Goal: Task Accomplishment & Management: Use online tool/utility

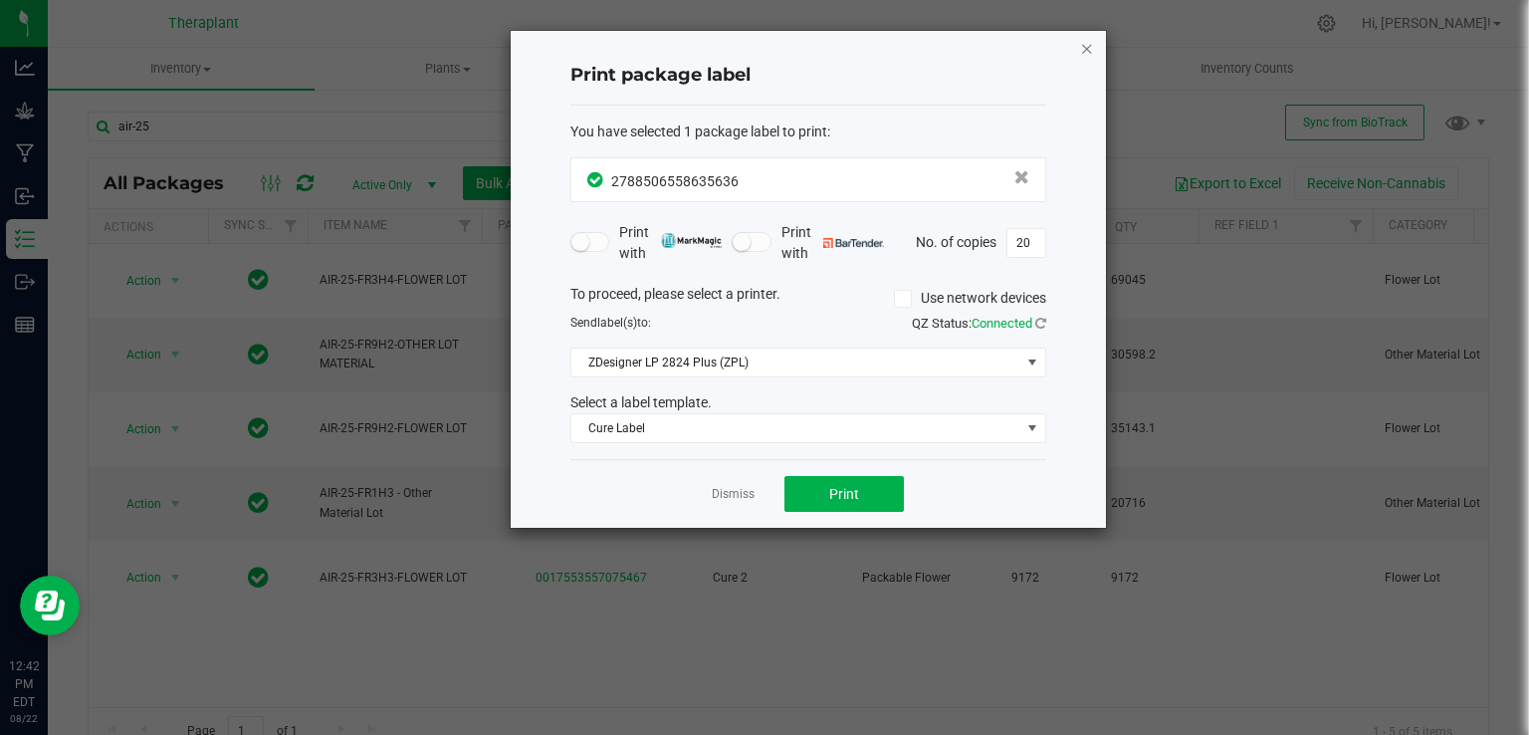
click at [1085, 45] on icon "button" at bounding box center [1087, 48] width 14 height 24
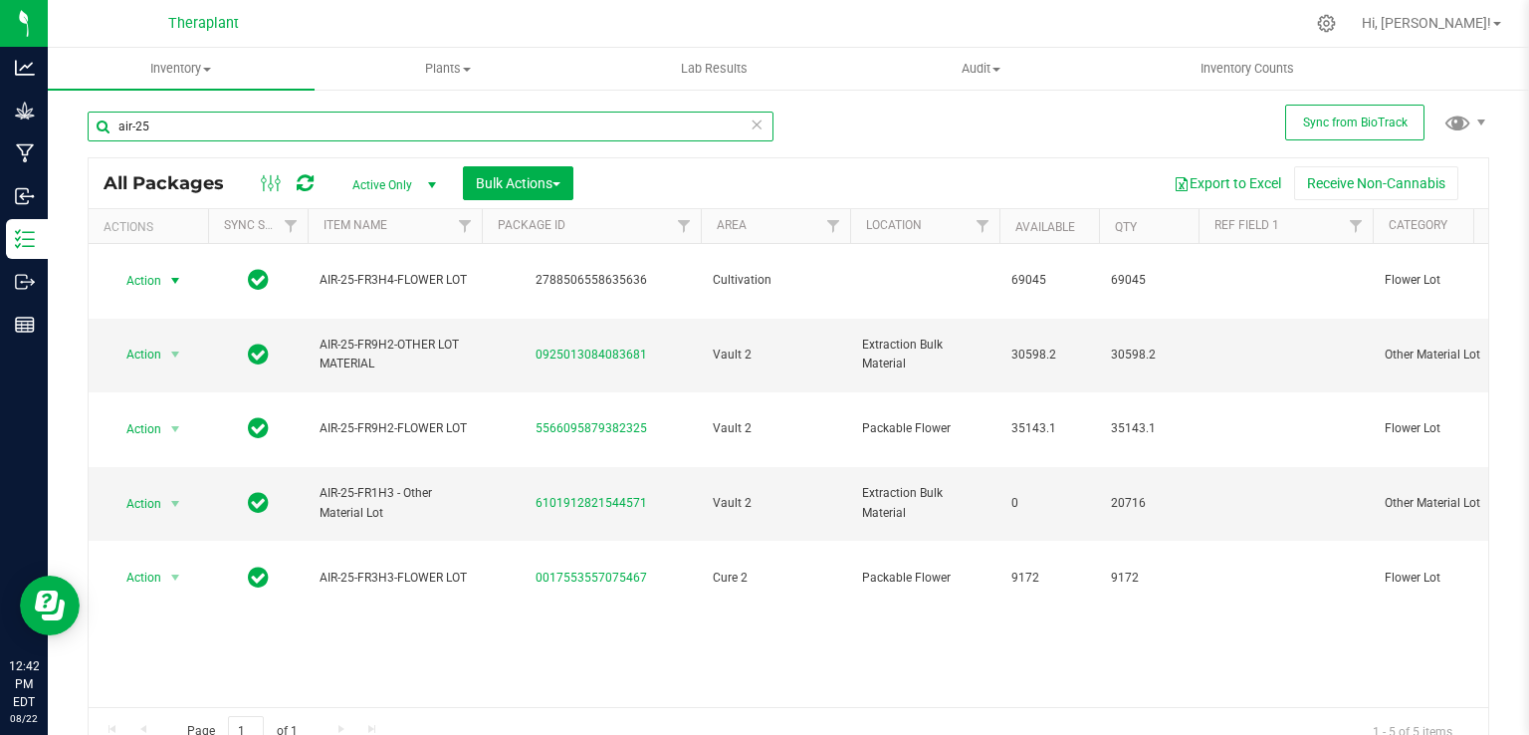
click at [460, 126] on input "air-25" at bounding box center [431, 126] width 686 height 30
type input "a"
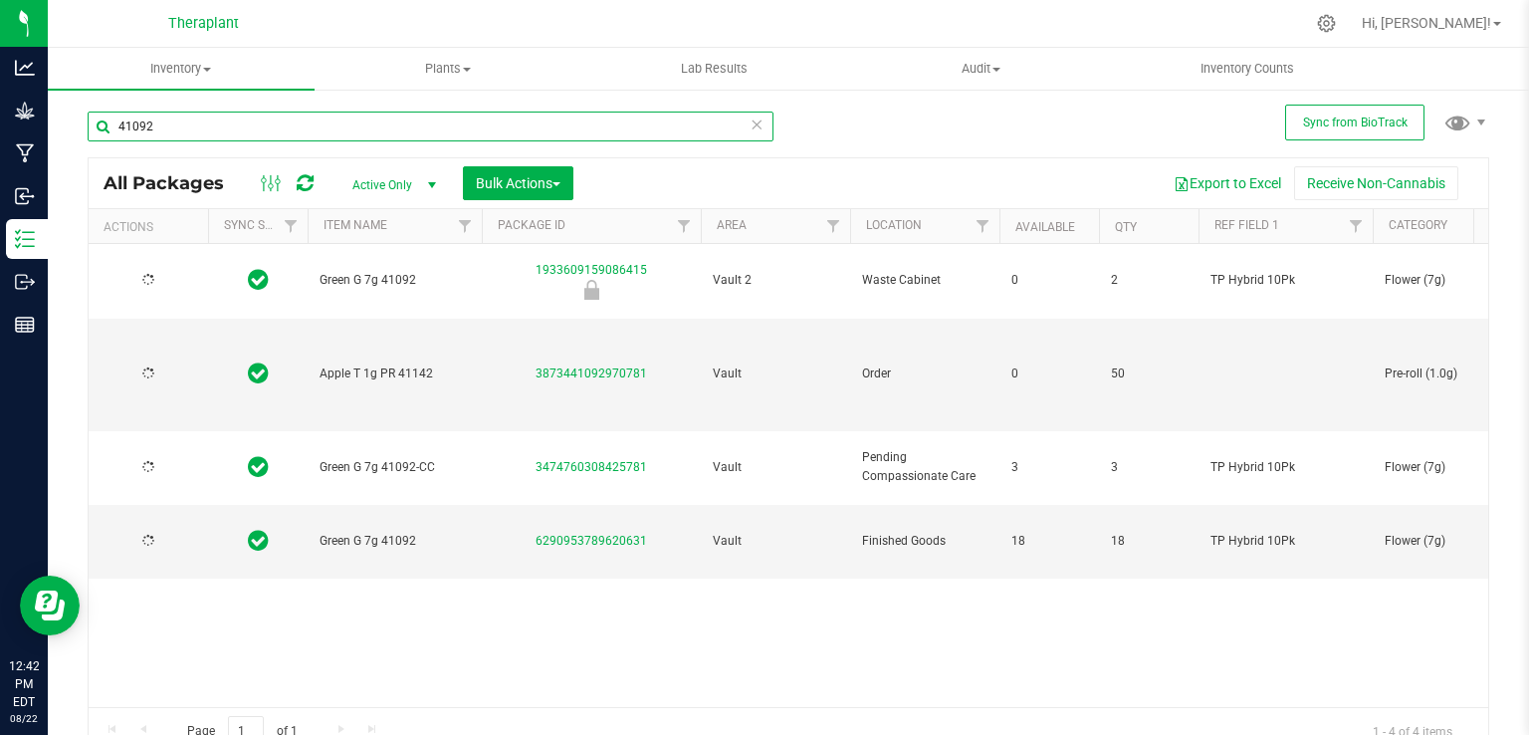
type input "41092"
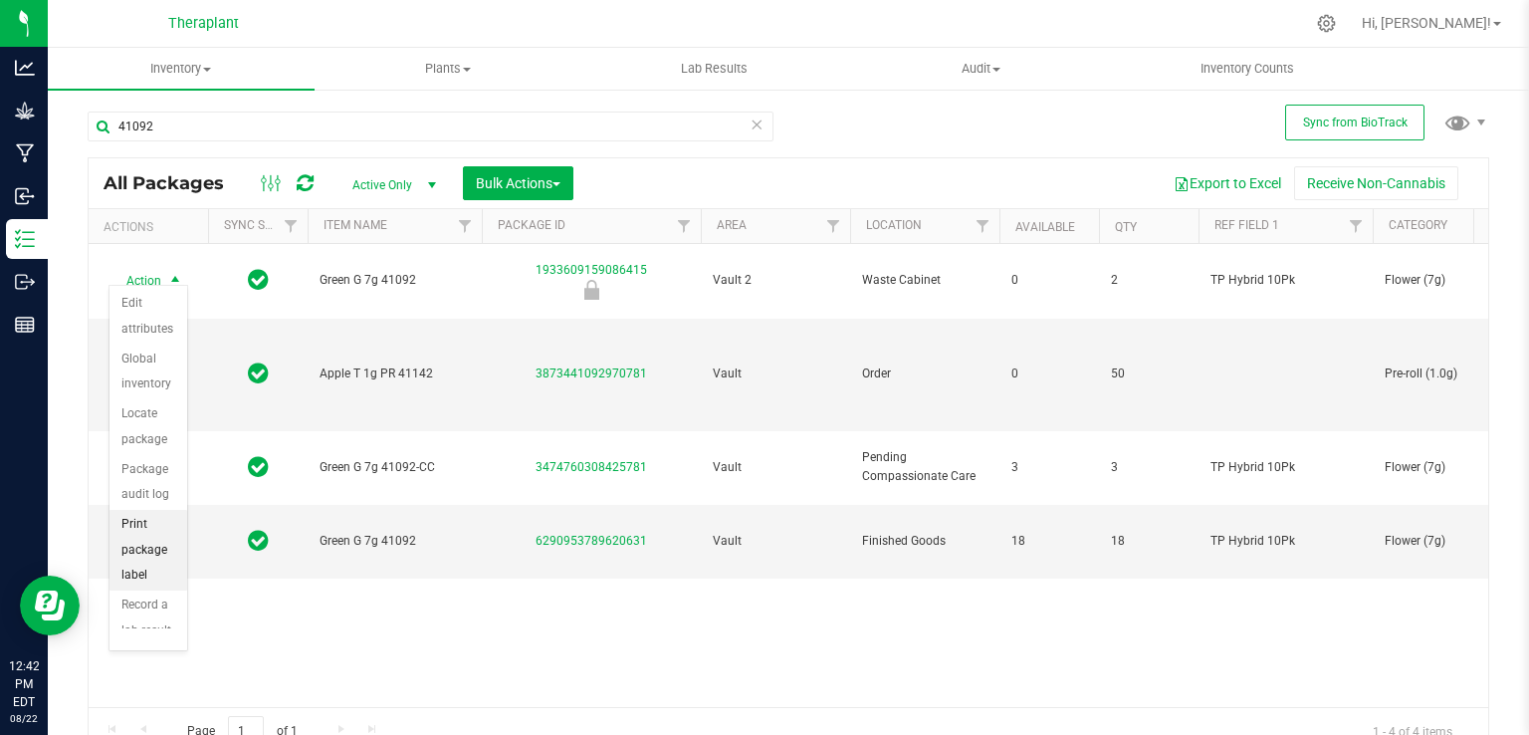
click at [155, 535] on li "Print package label" at bounding box center [148, 550] width 78 height 81
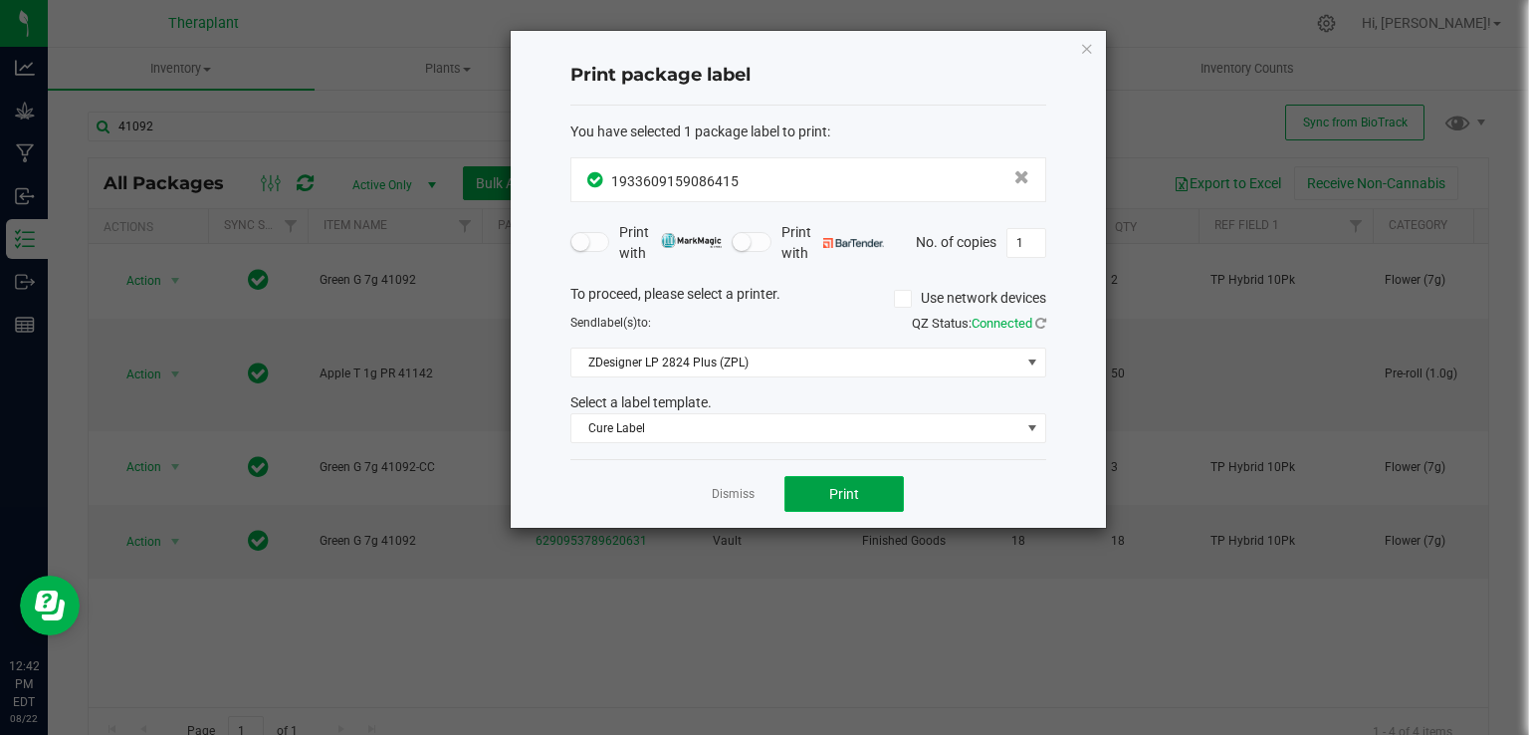
click at [833, 476] on button "Print" at bounding box center [843, 494] width 119 height 36
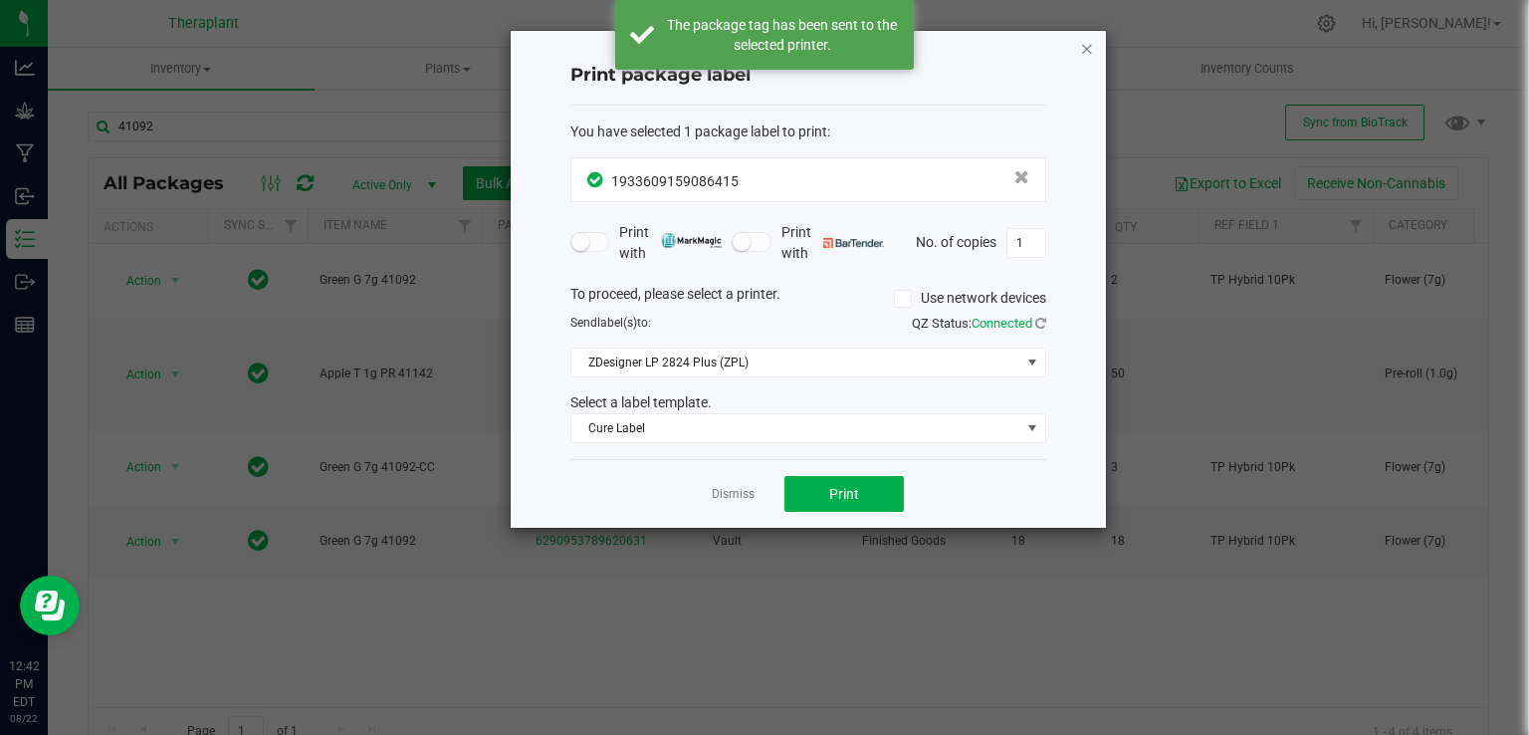
click at [1091, 46] on icon "button" at bounding box center [1087, 48] width 14 height 24
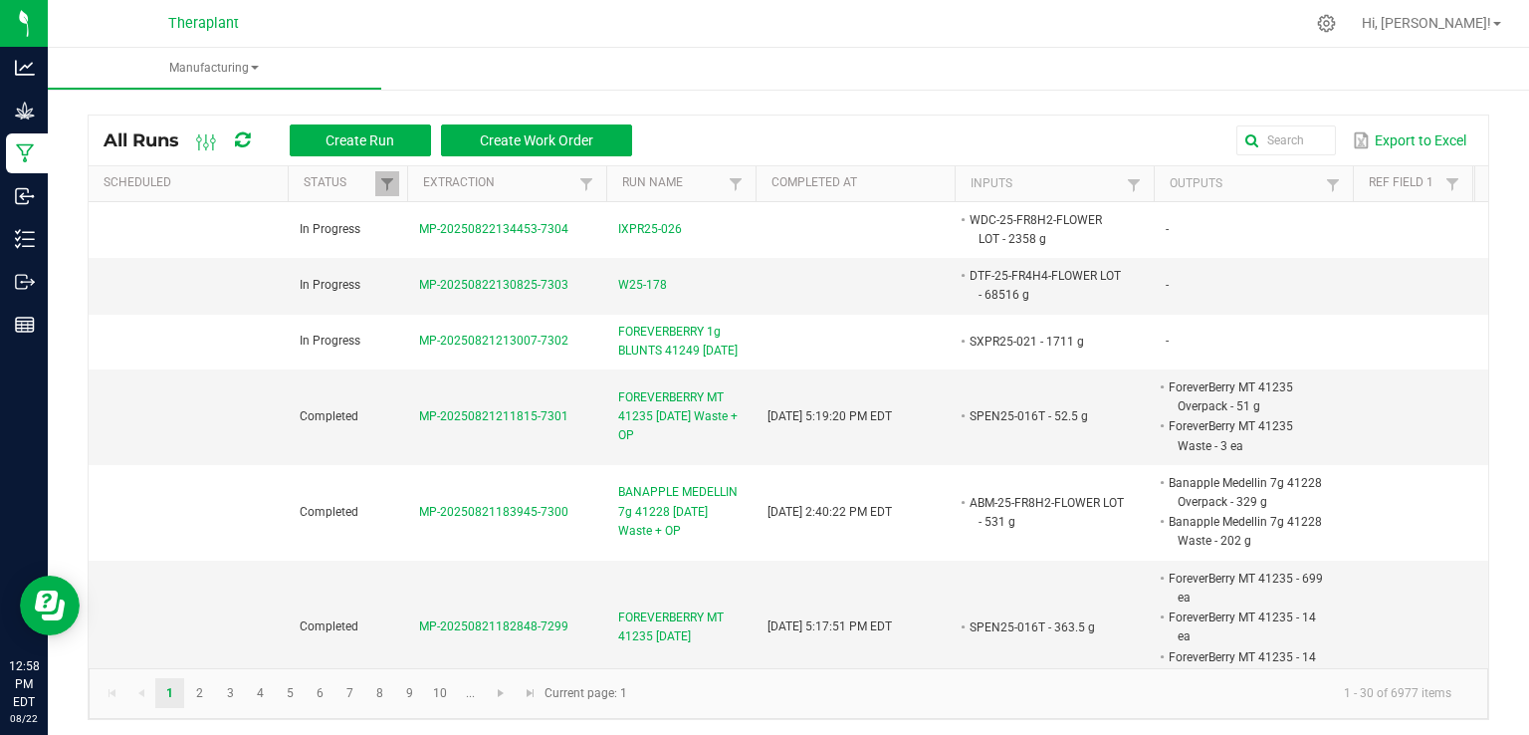
click at [250, 137] on icon at bounding box center [242, 140] width 15 height 18
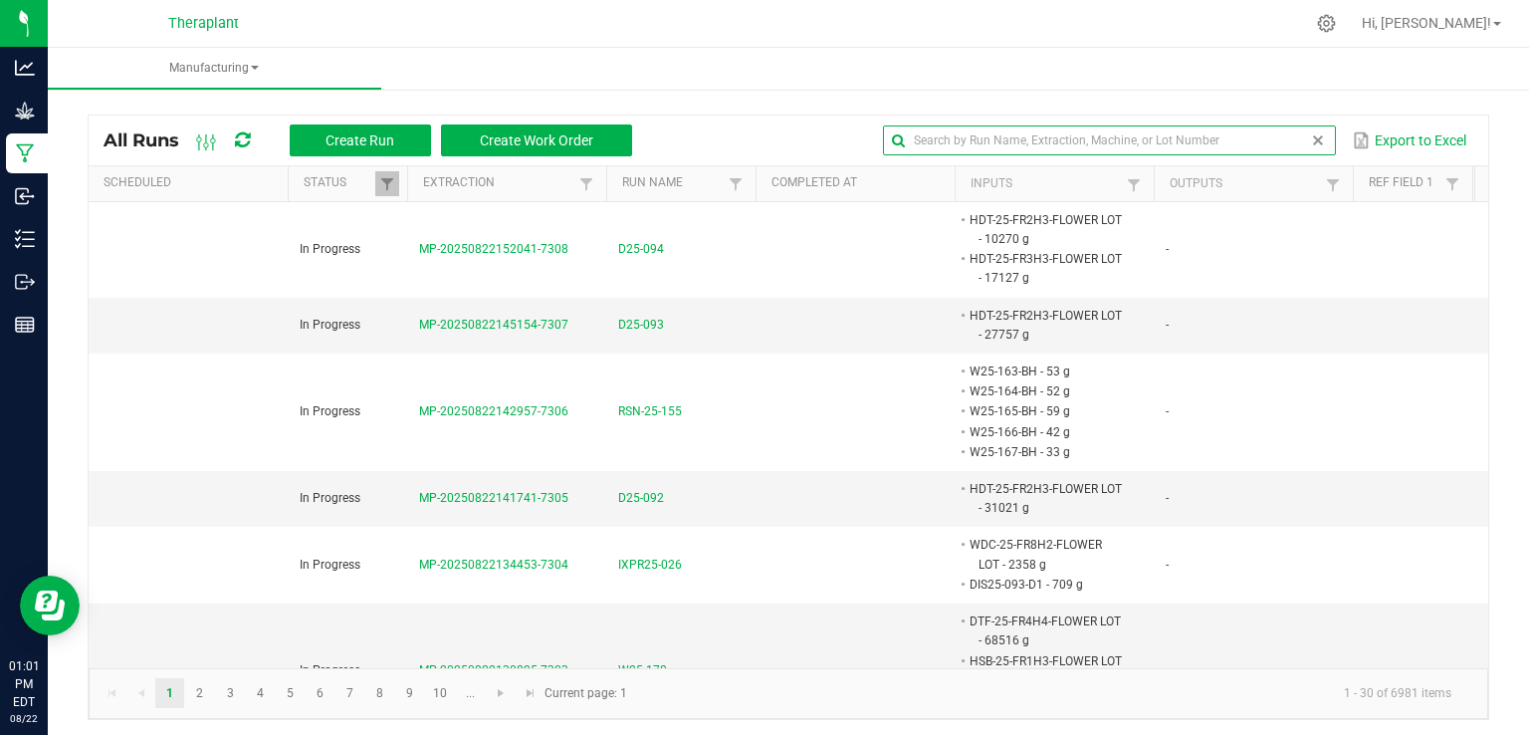
click at [1254, 139] on input "text" at bounding box center [1109, 140] width 453 height 30
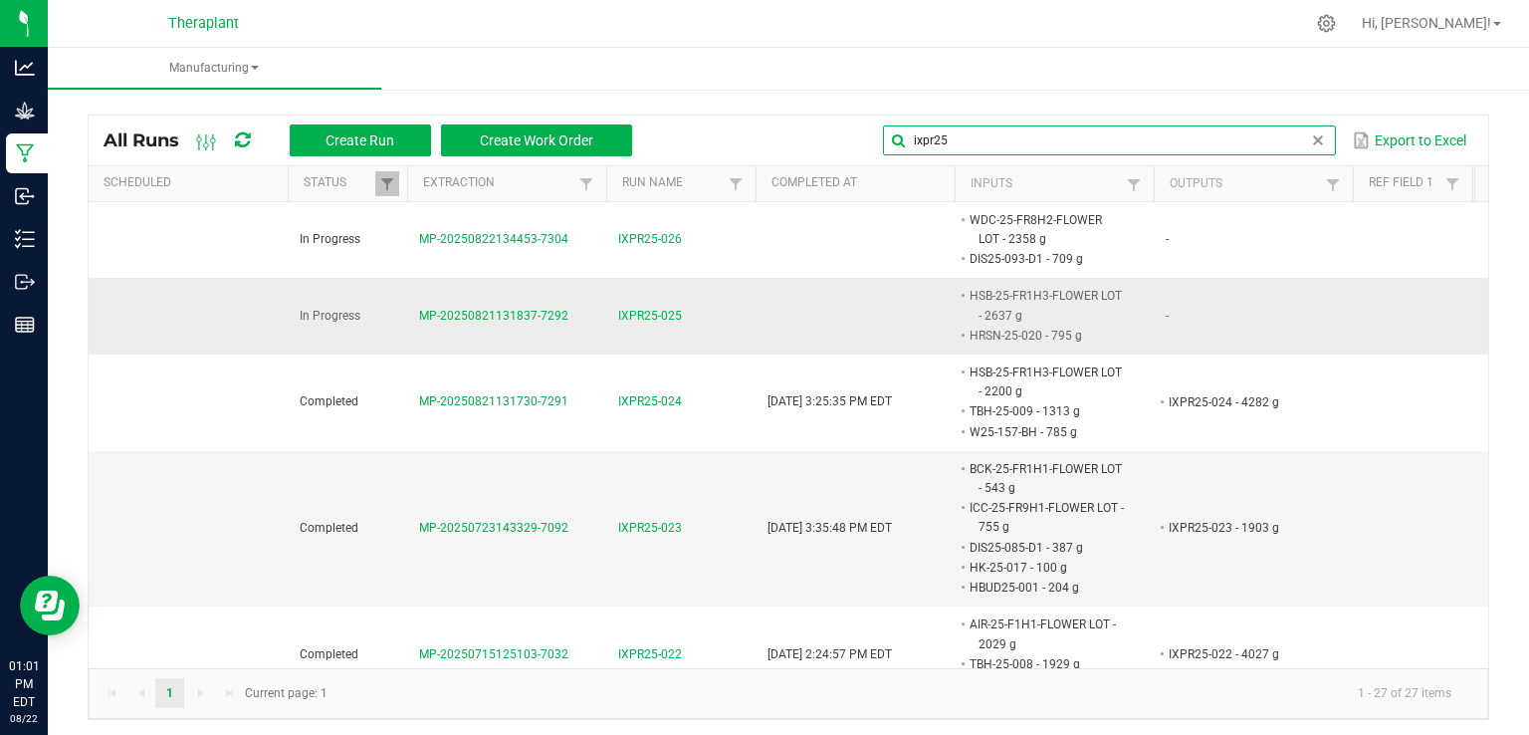
type input "ixpr25"
click at [668, 323] on td "IXPR25-025" at bounding box center [680, 316] width 149 height 77
click at [666, 322] on span "IXPR25-025" at bounding box center [650, 316] width 64 height 19
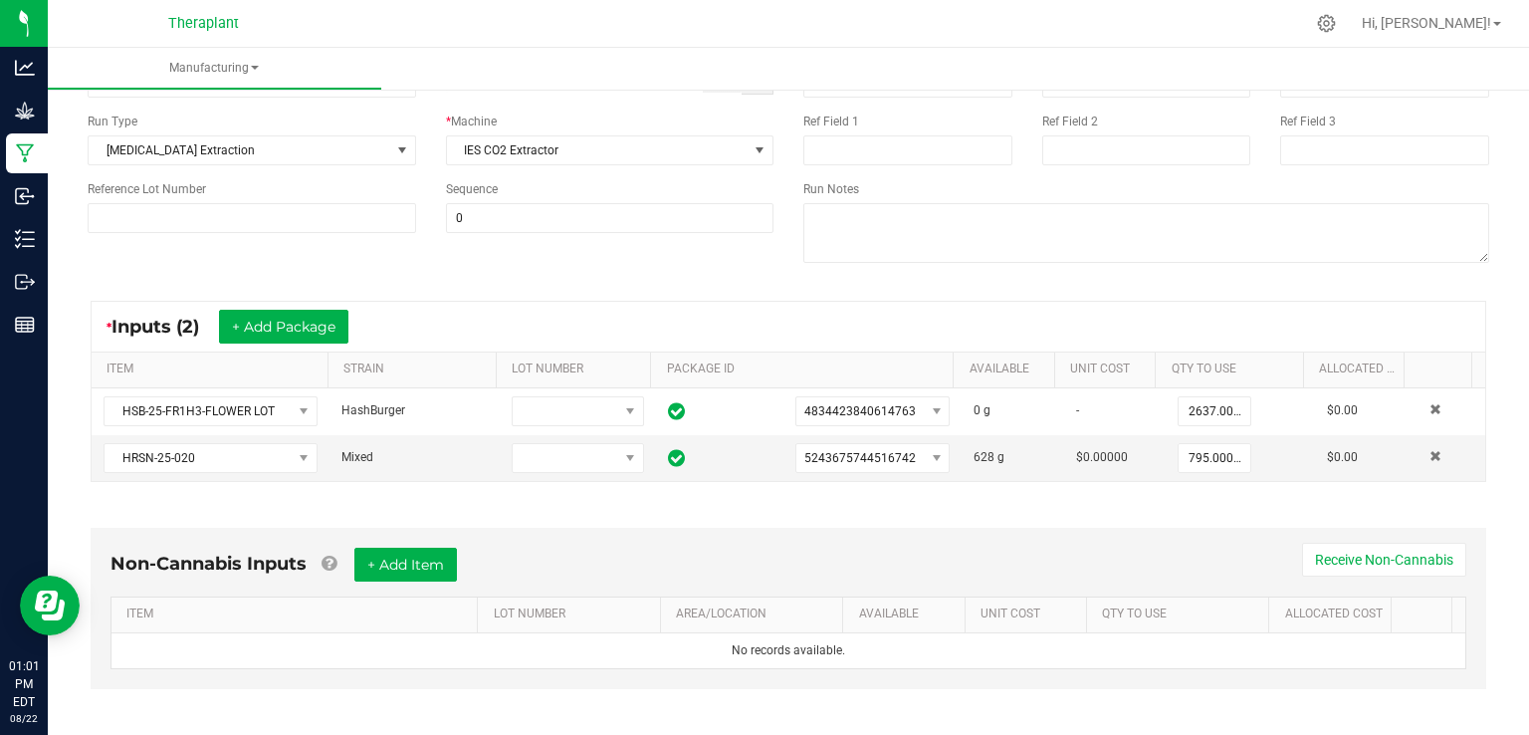
scroll to position [199, 0]
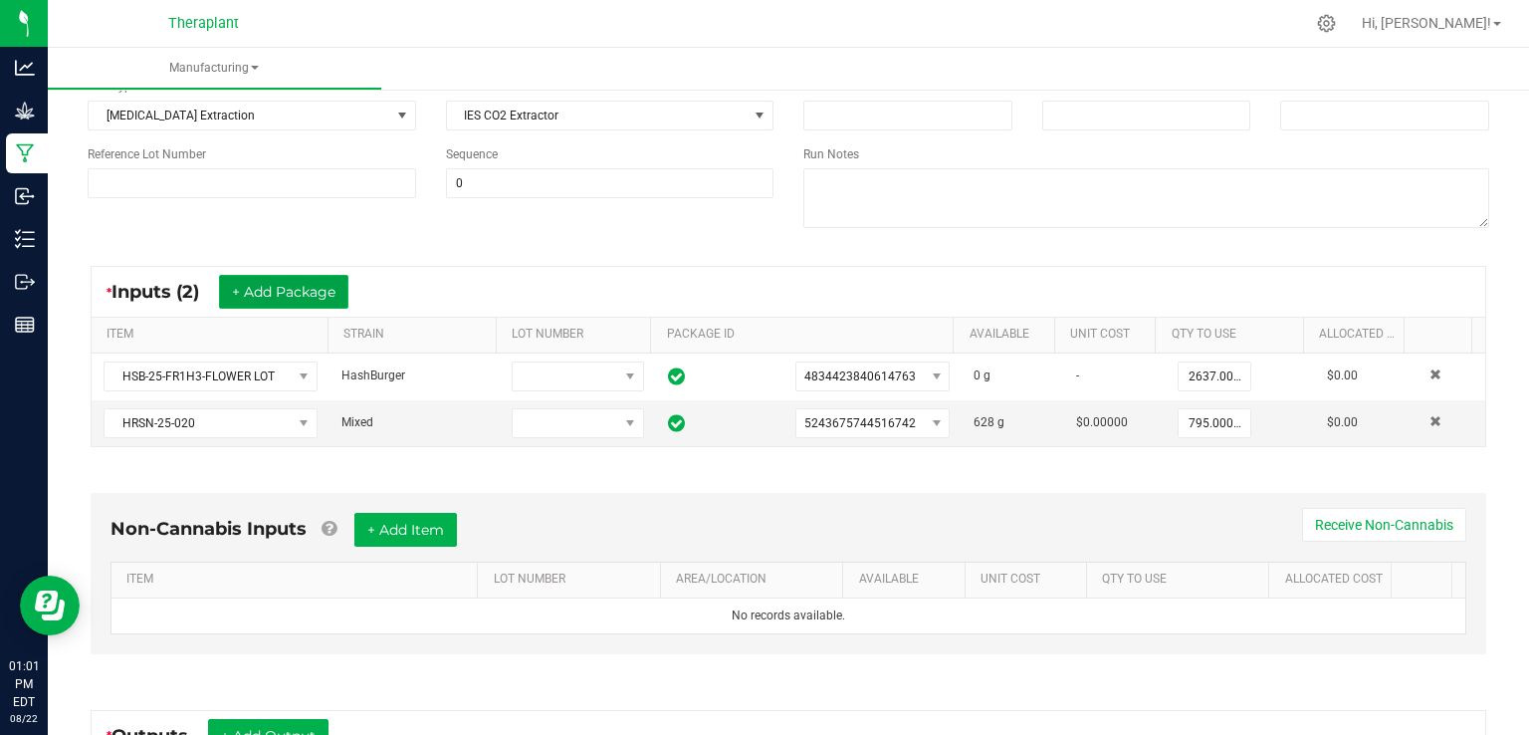
click at [291, 298] on button "+ Add Package" at bounding box center [283, 292] width 129 height 34
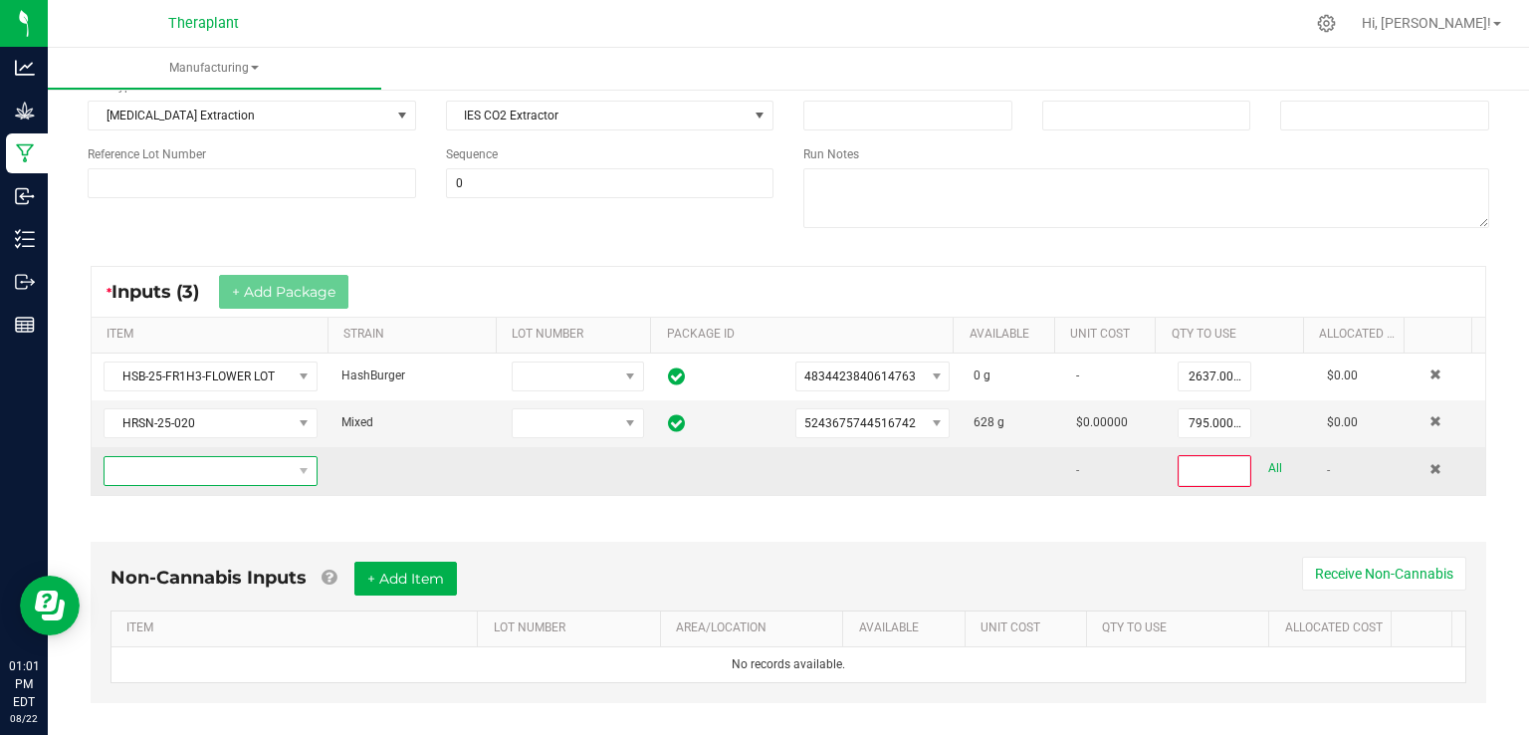
click at [253, 461] on span "NO DATA FOUND" at bounding box center [198, 471] width 187 height 28
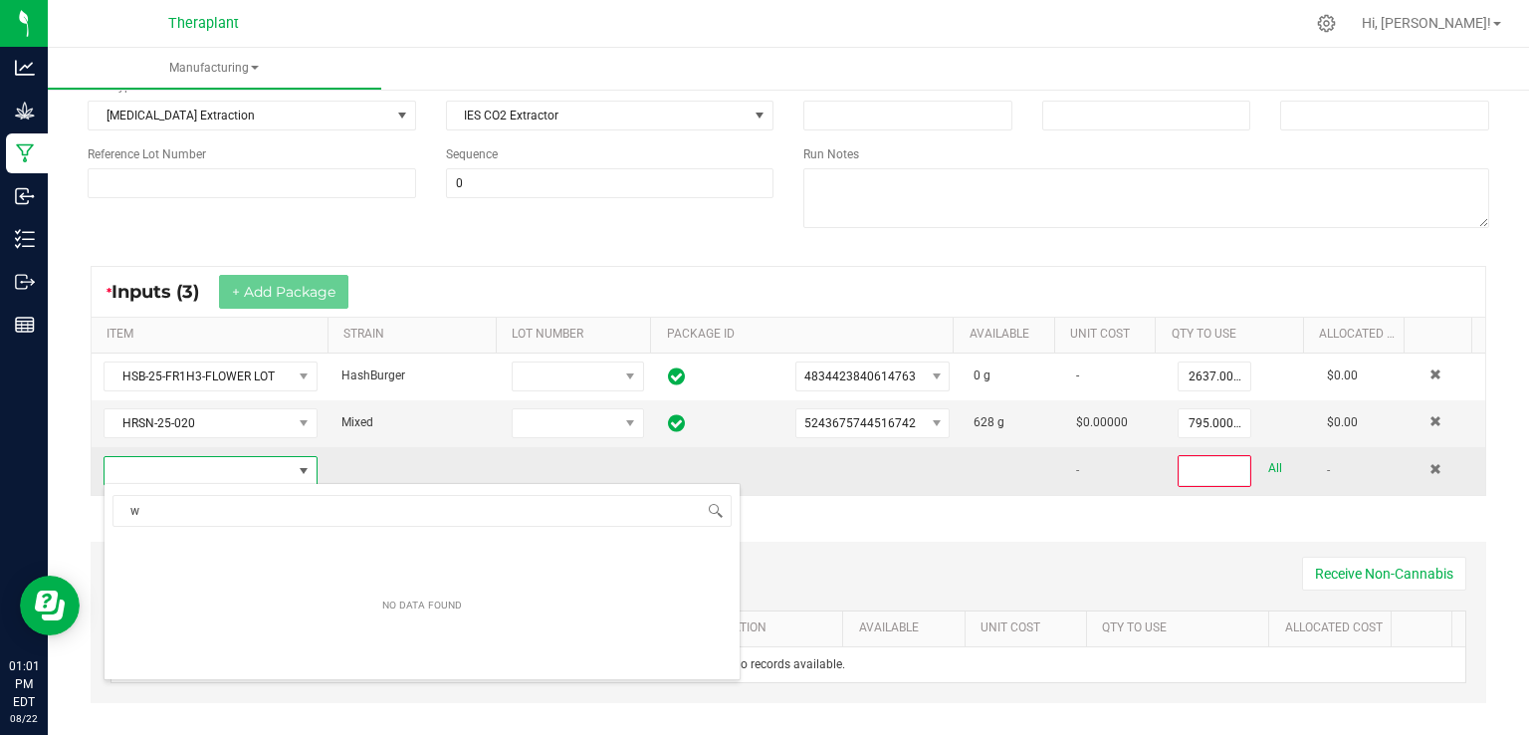
scroll to position [29, 206]
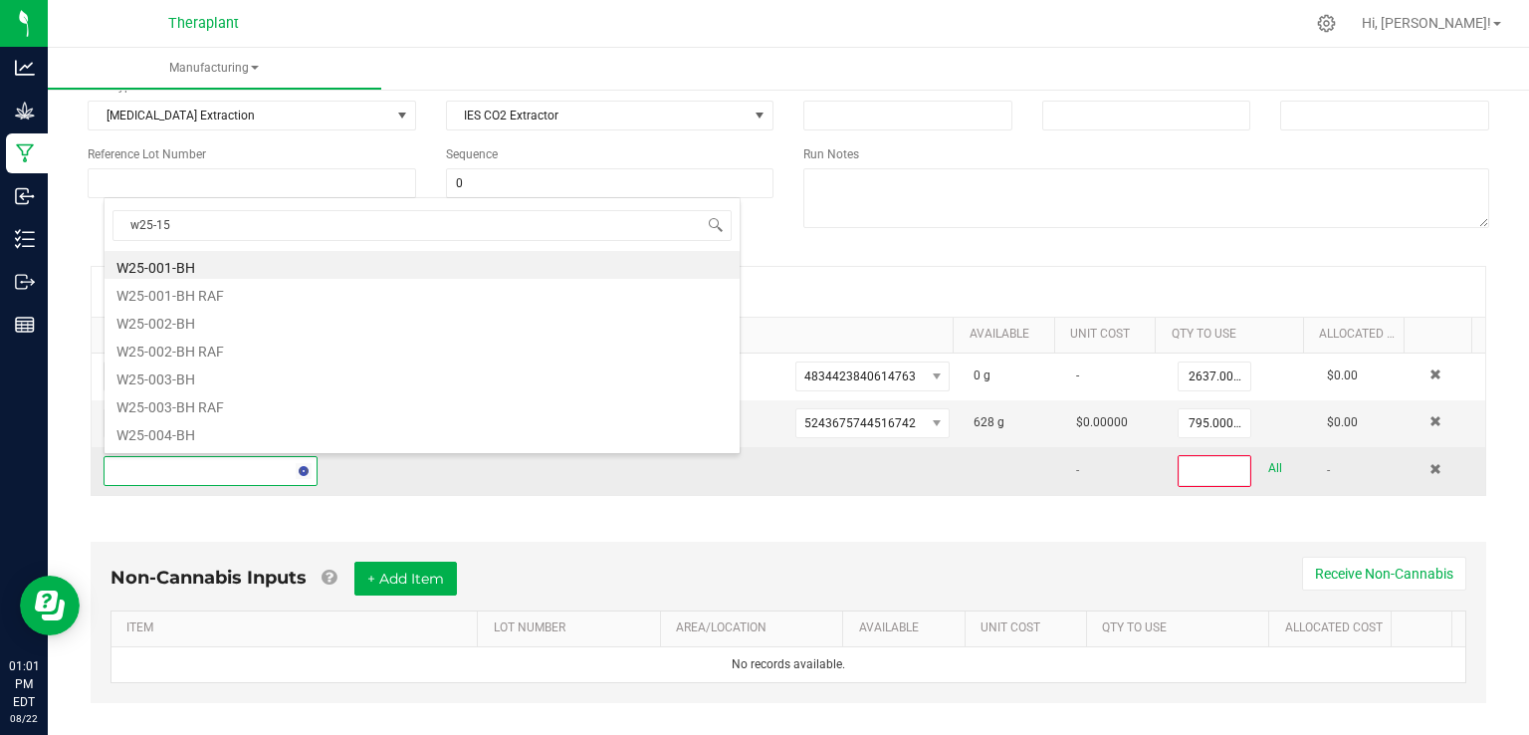
type input "w25-156"
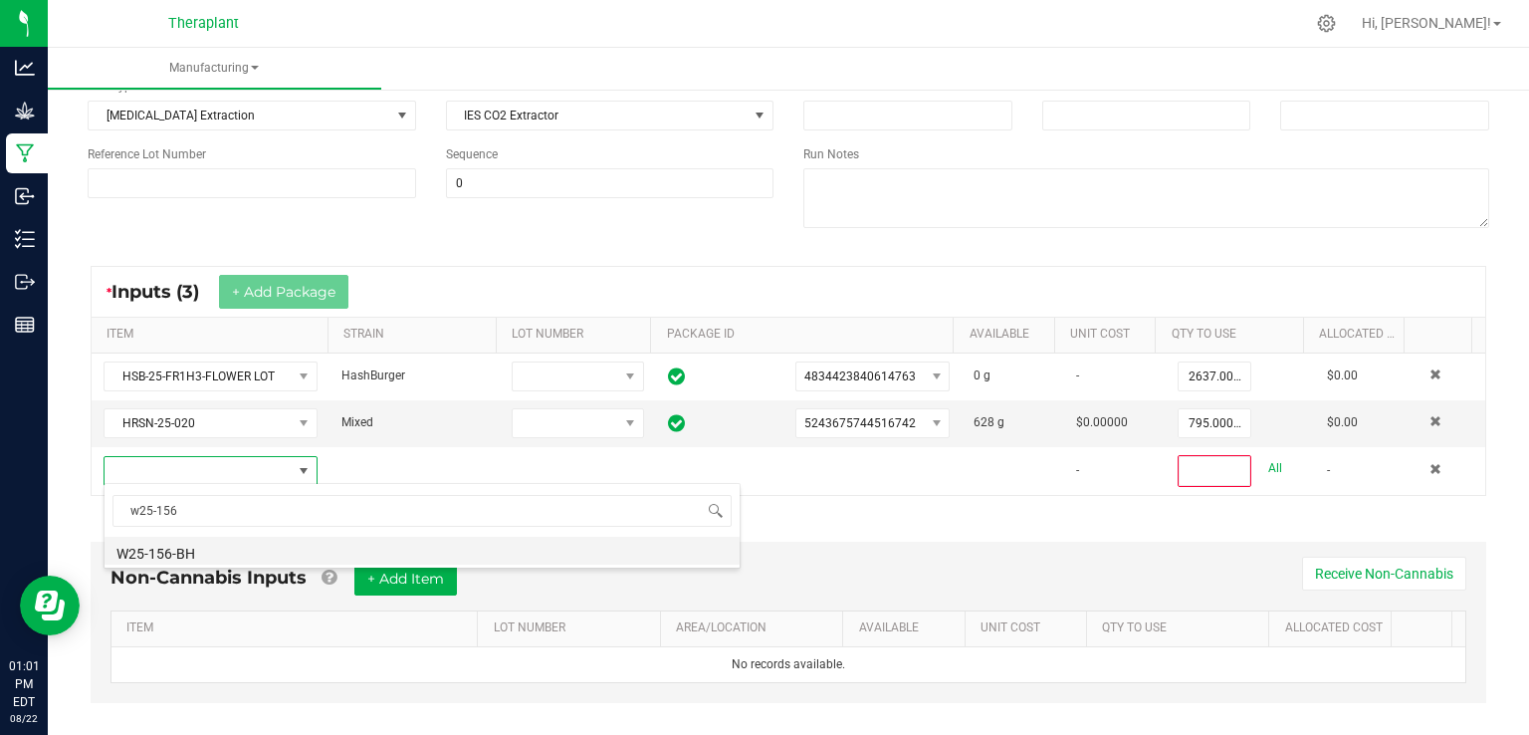
click at [184, 550] on li "W25-156-BH" at bounding box center [422, 550] width 635 height 28
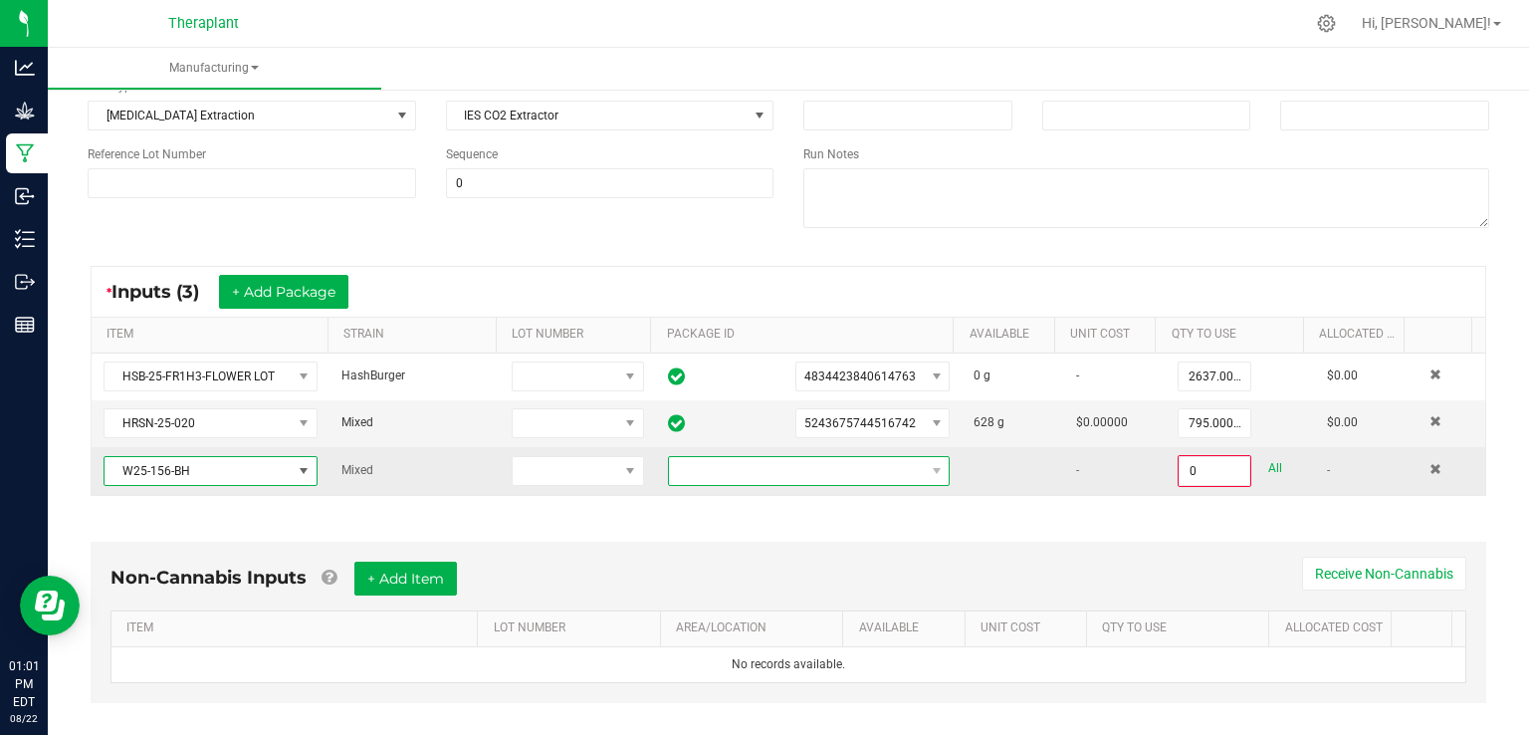
click at [741, 478] on span at bounding box center [796, 471] width 255 height 28
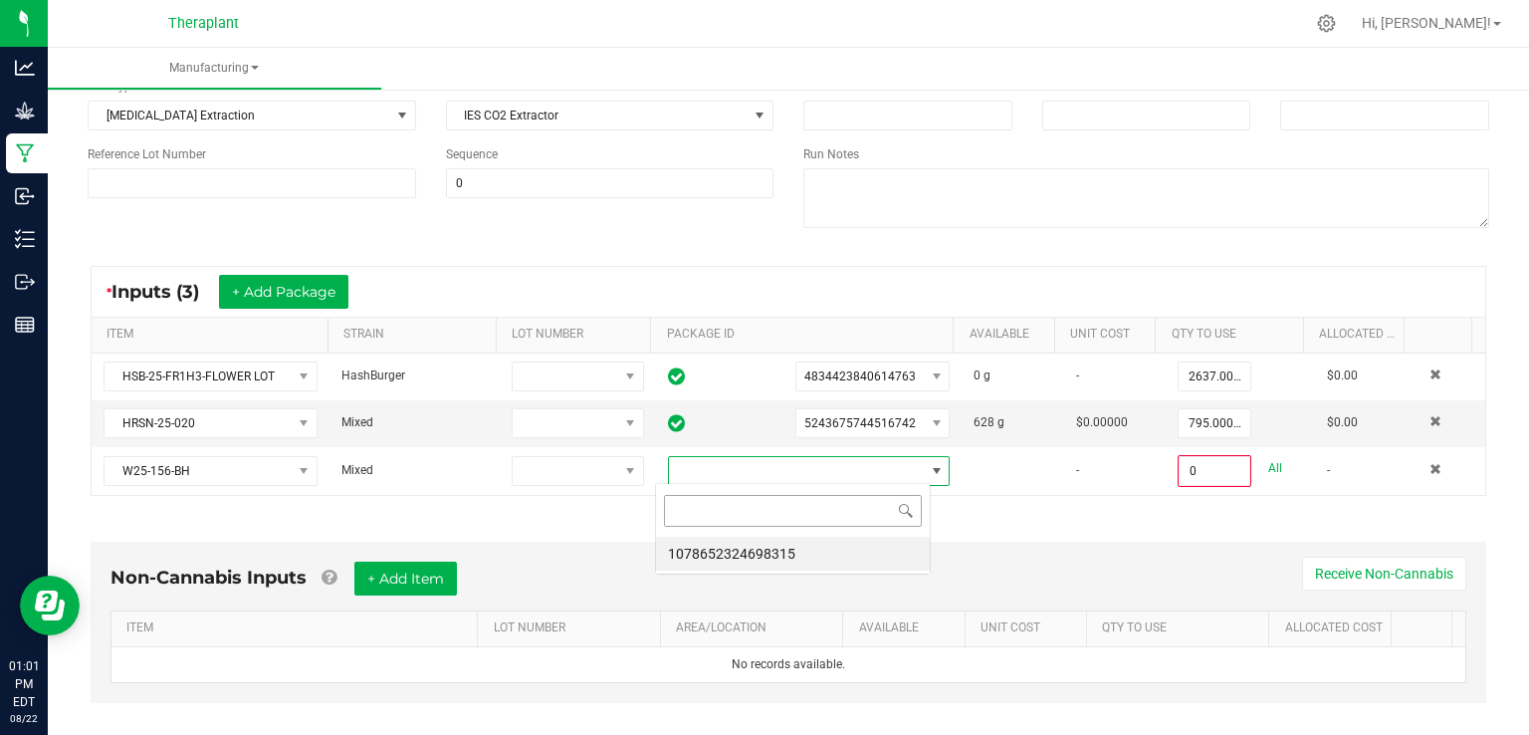
scroll to position [29, 275]
click at [752, 537] on li "1078652324698315" at bounding box center [793, 553] width 274 height 34
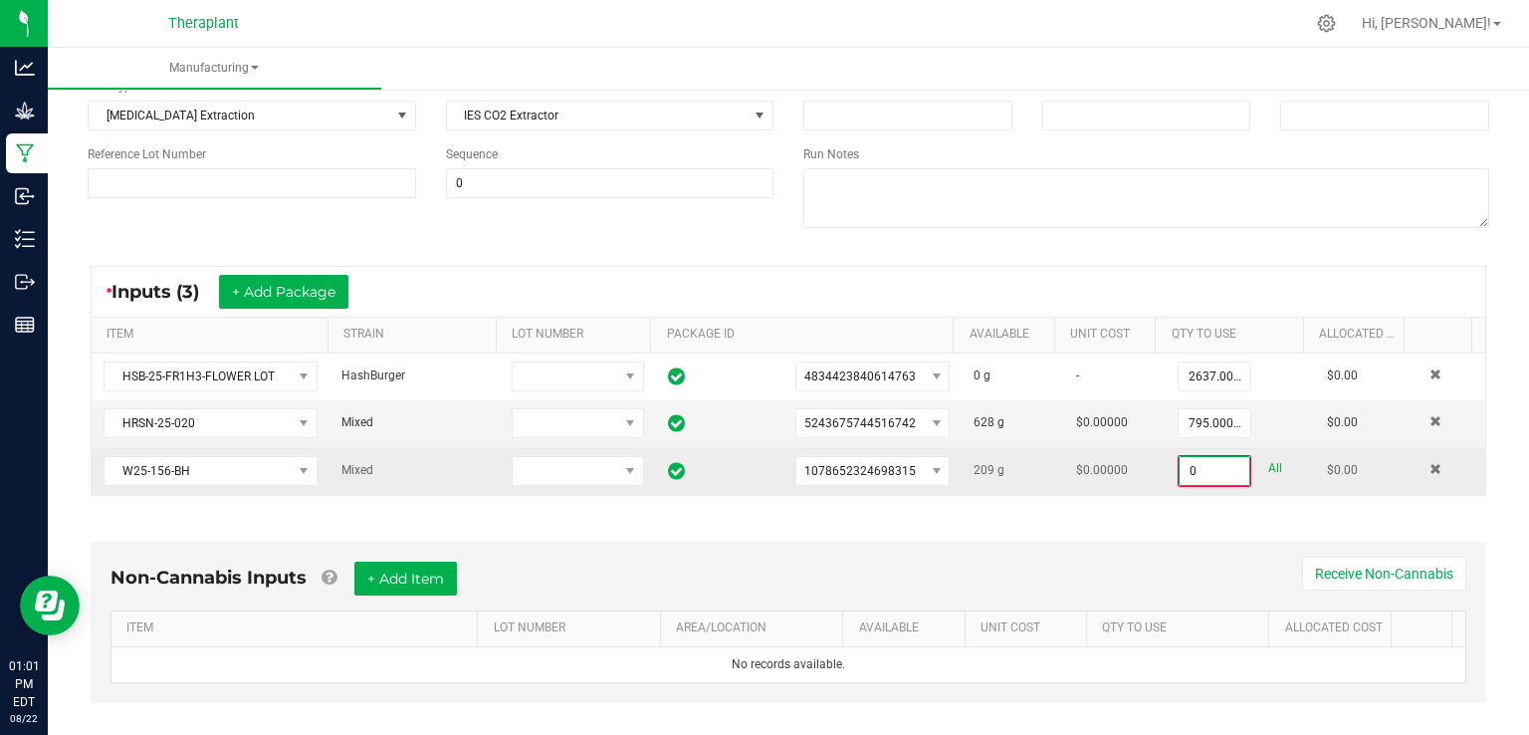
click at [1180, 462] on input "0" at bounding box center [1215, 471] width 70 height 28
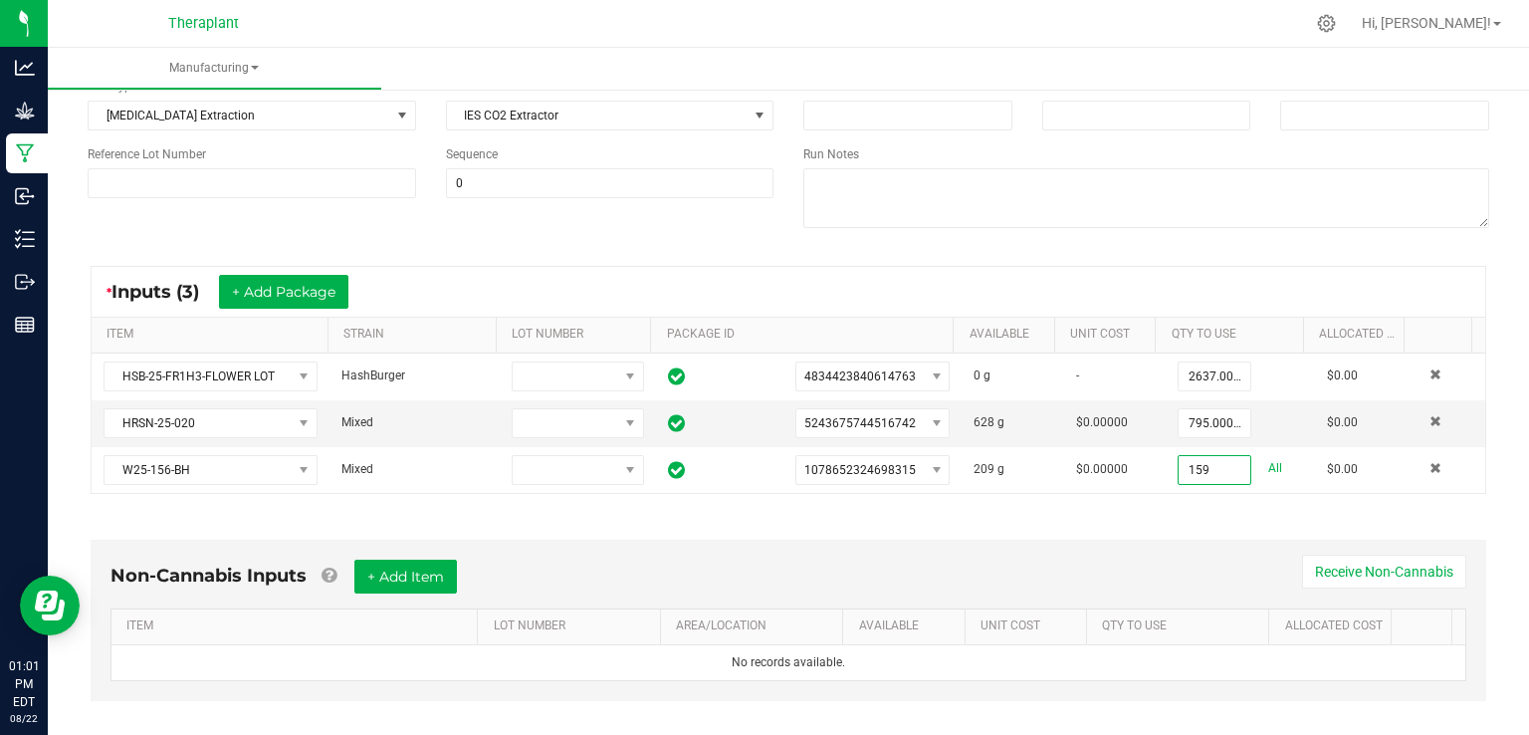
scroll to position [299, 0]
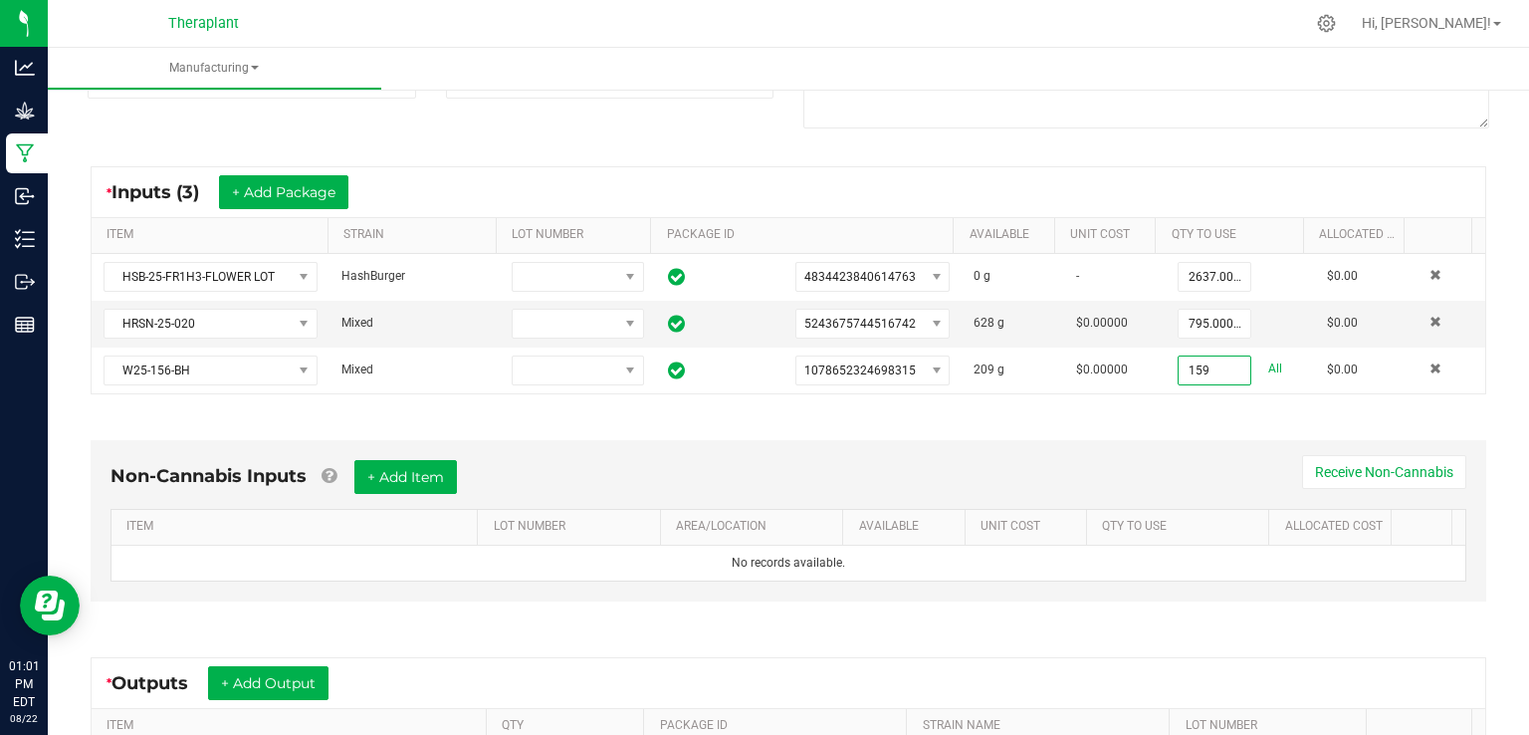
type input "159.0000 g"
click at [1161, 412] on div "Non-Cannabis Inputs + Add Item Receive Non-Cannabis ITEM LOT NUMBER AREA/LOCATI…" at bounding box center [788, 525] width 1431 height 227
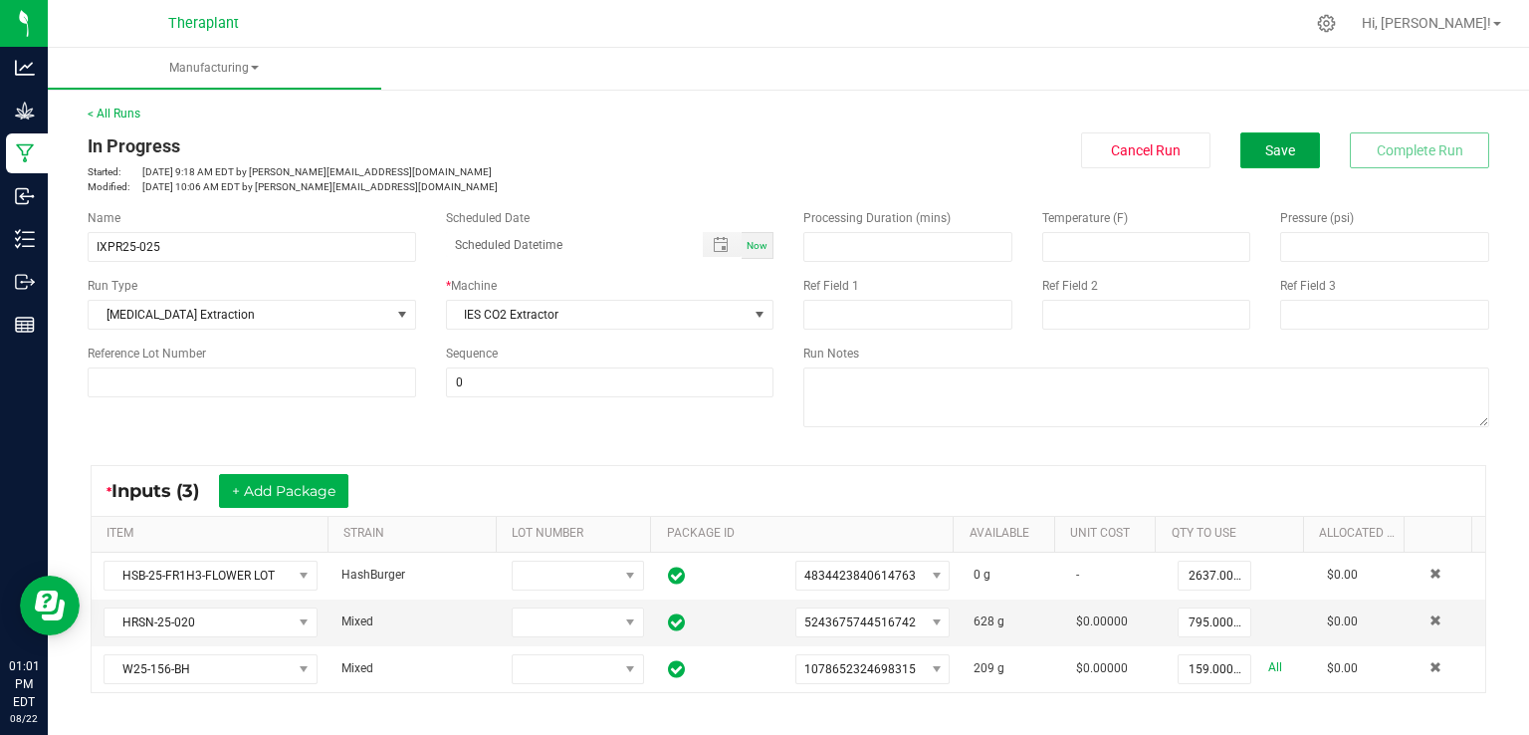
click at [1269, 131] on div "< All Runs In Progress Started: [DATE] 9:18 AM EDT by [PERSON_NAME][EMAIL_ADDRE…" at bounding box center [788, 150] width 1401 height 90
click at [1269, 136] on button "Save" at bounding box center [1280, 150] width 80 height 36
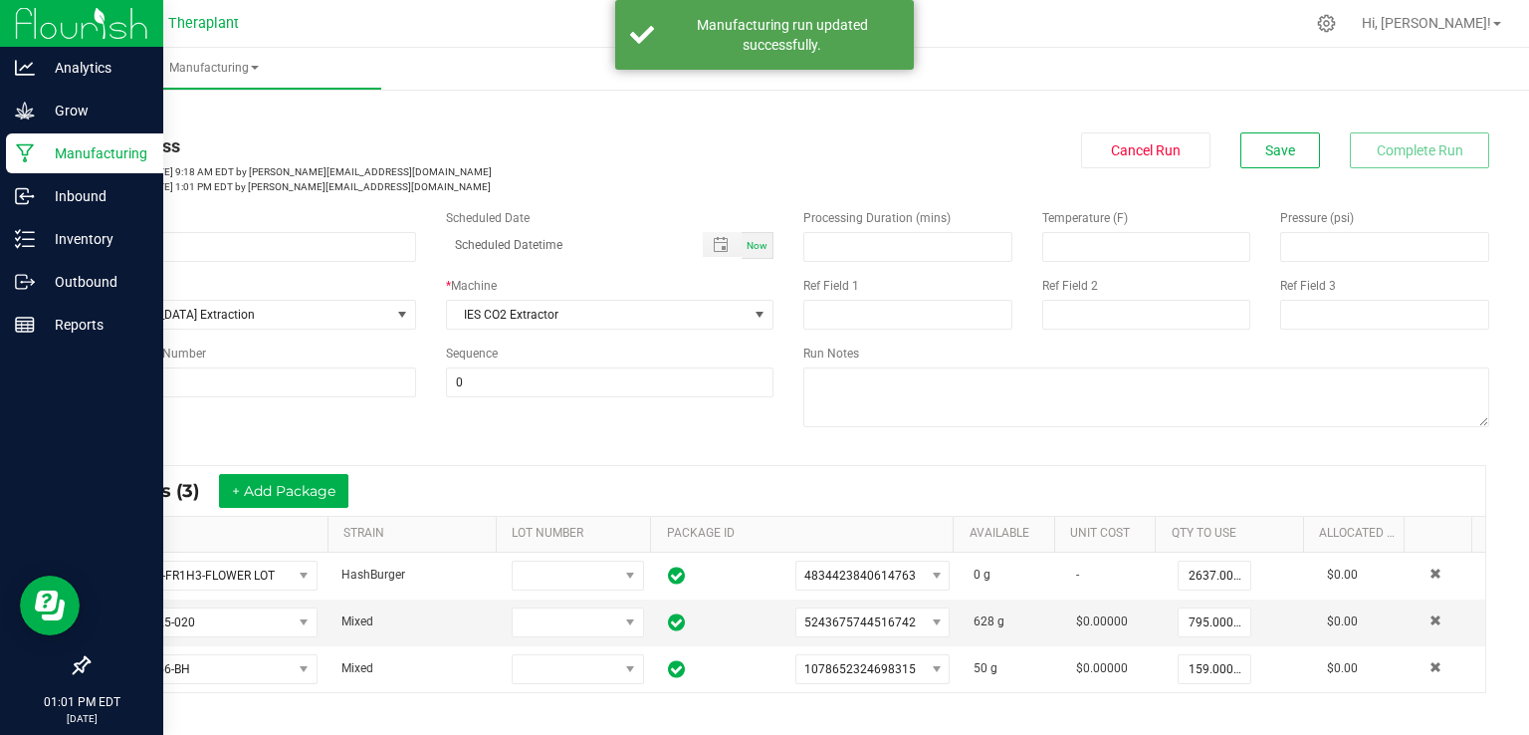
click at [37, 148] on p "Manufacturing" at bounding box center [94, 153] width 119 height 24
